Goal: Task Accomplishment & Management: Manage account settings

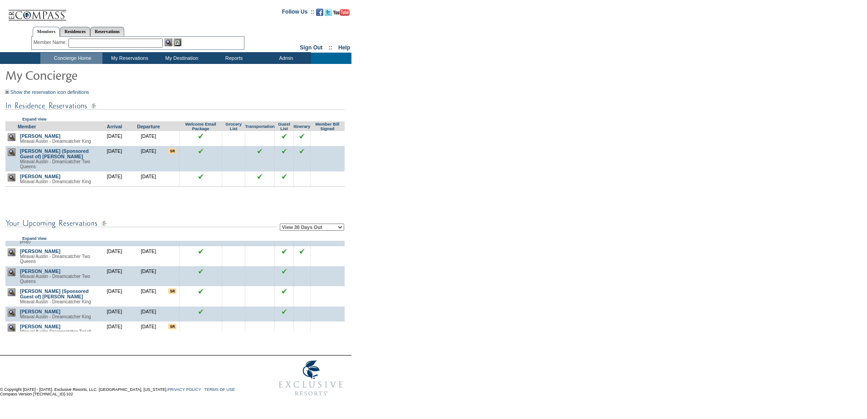
scroll to position [202, 0]
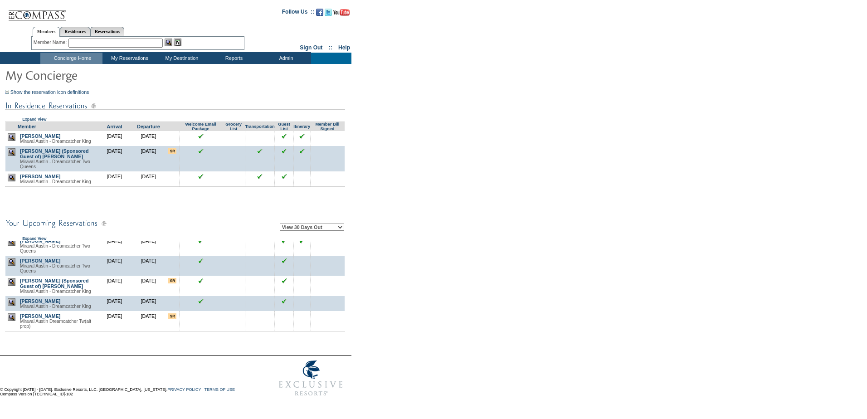
click at [13, 321] on img at bounding box center [12, 317] width 8 height 8
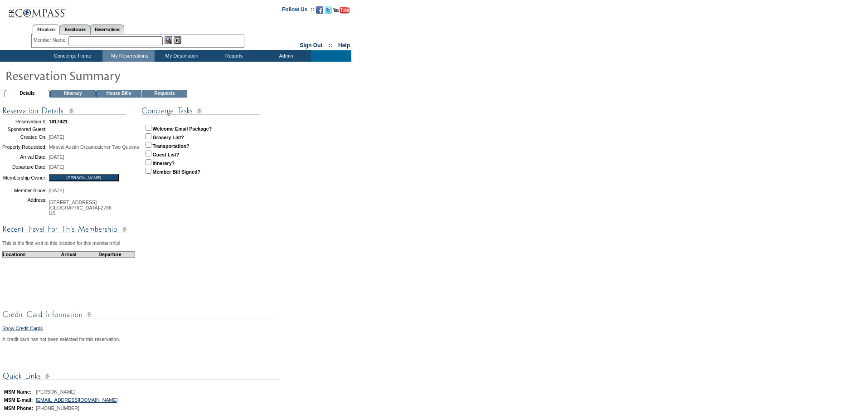
click at [151, 128] on input "checkbox" at bounding box center [149, 128] width 6 height 6
checkbox input "true"
click at [151, 152] on input "checkbox" at bounding box center [149, 154] width 6 height 6
checkbox input "true"
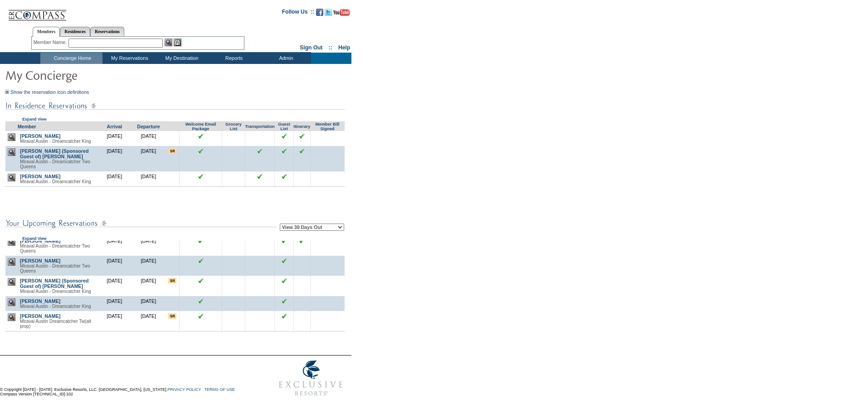
scroll to position [202, 0]
click at [342, 230] on select "View 30 Days Out View 60 Days Out View 90 Days Out" at bounding box center [312, 227] width 64 height 7
select select "90"
click at [281, 225] on select "View 30 Days Out View 60 Days Out View 90 Days Out" at bounding box center [312, 227] width 64 height 7
